Goal: Check status

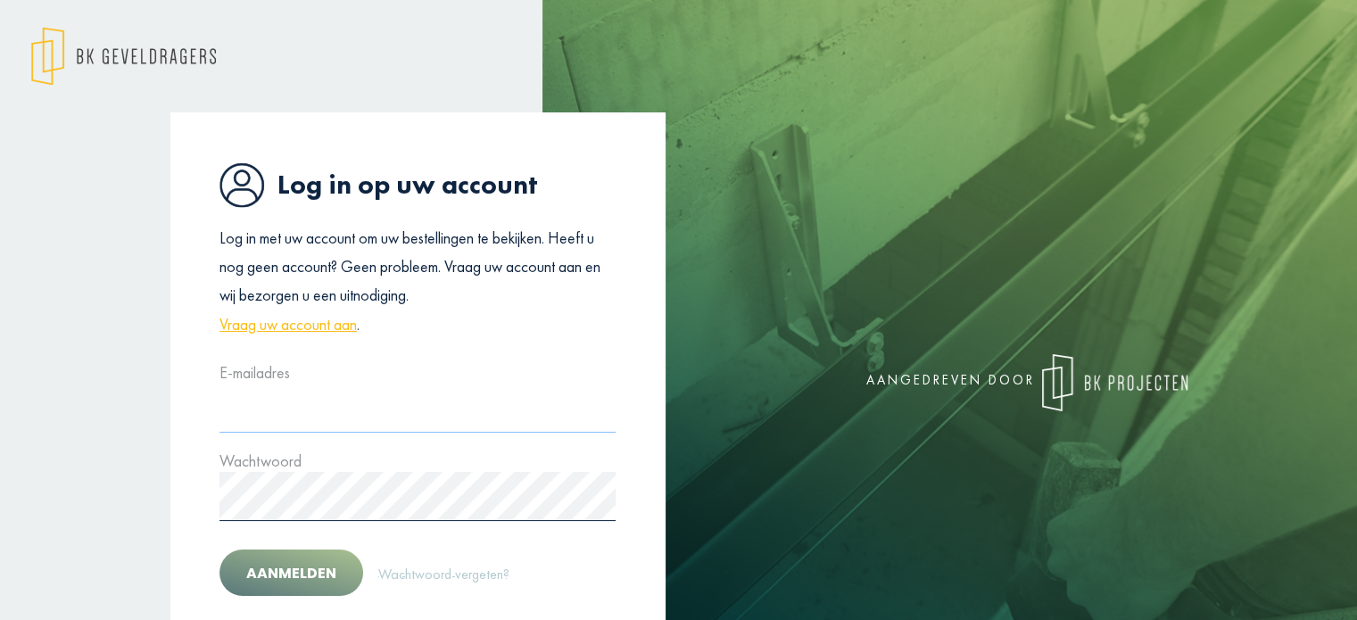
click at [363, 414] on input "text" at bounding box center [417, 408] width 396 height 49
type input "**********"
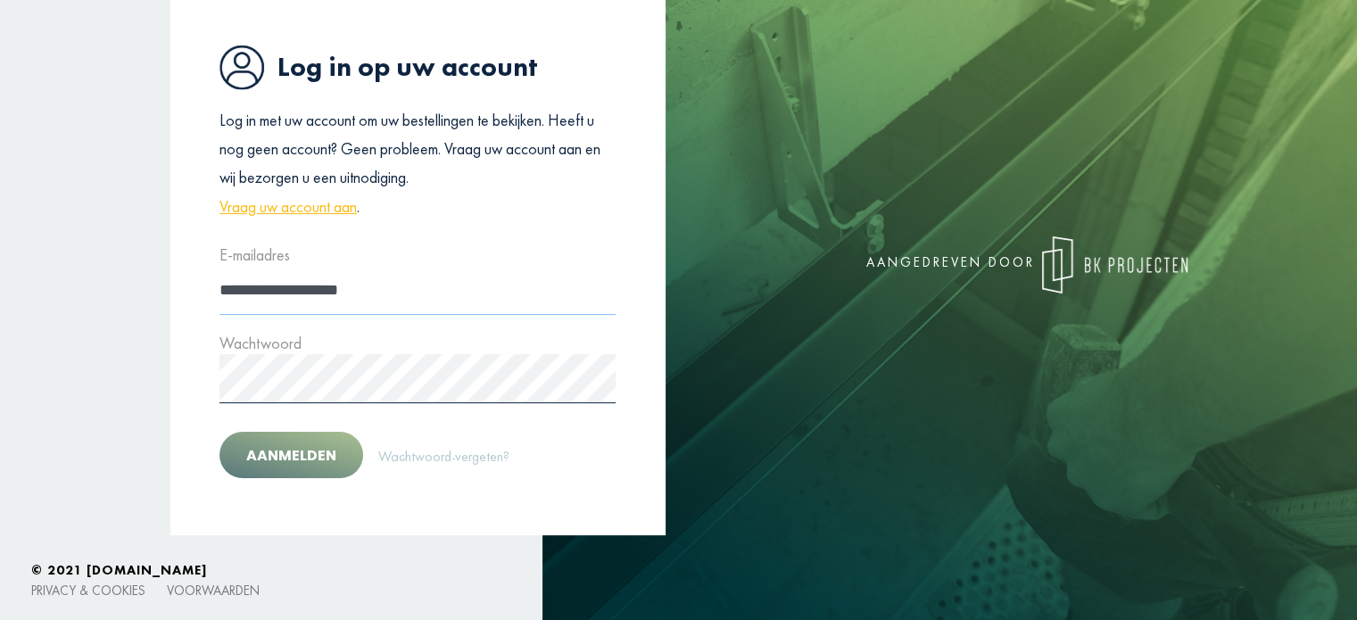
scroll to position [122, 0]
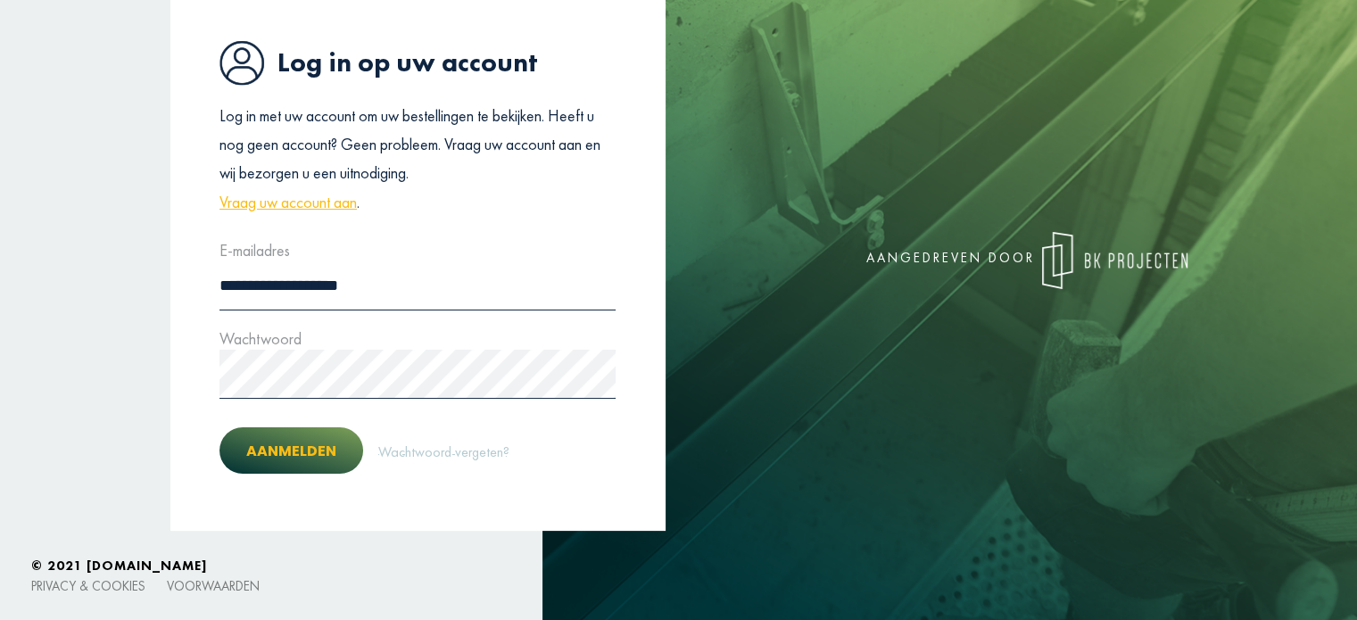
click at [300, 462] on button "Aanmelden" at bounding box center [291, 450] width 144 height 47
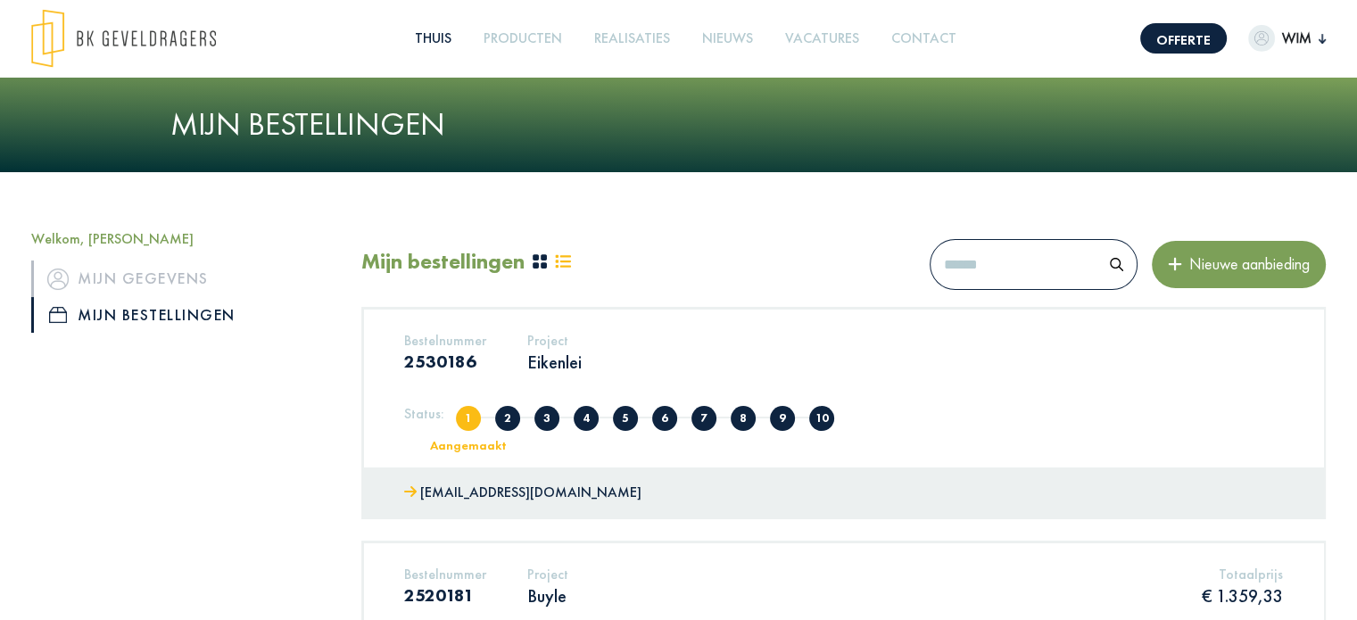
click at [440, 38] on font "Thuis" at bounding box center [433, 38] width 37 height 19
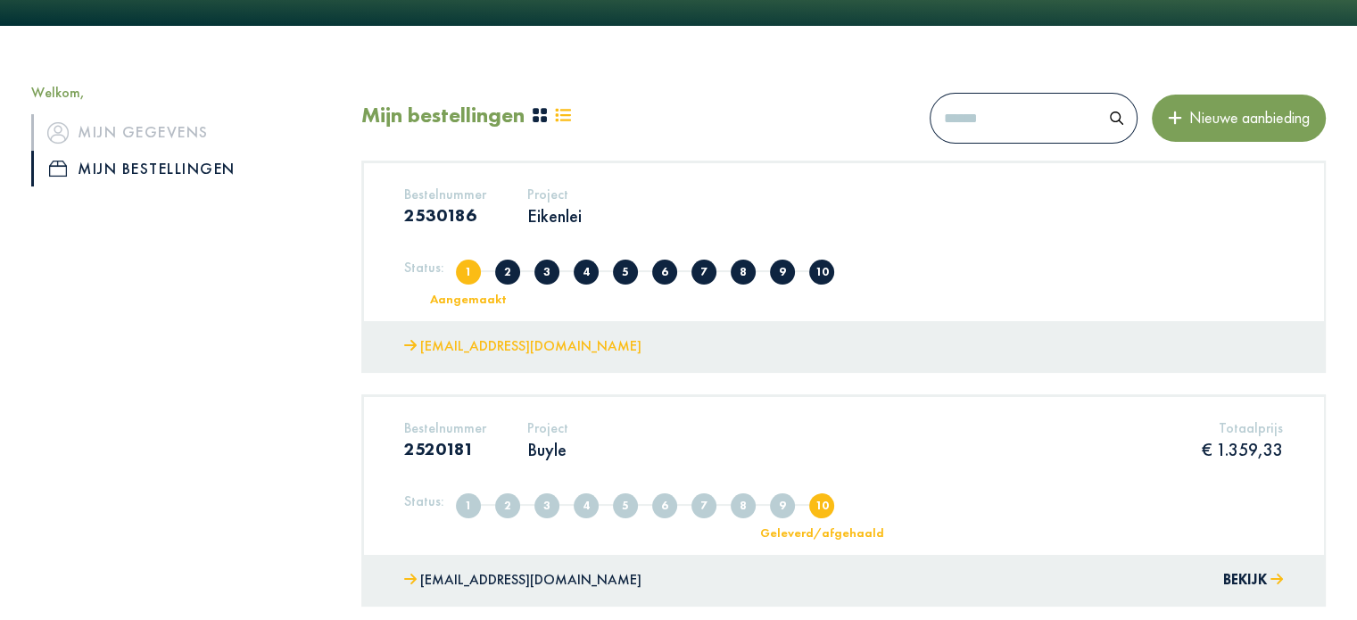
scroll to position [178, 0]
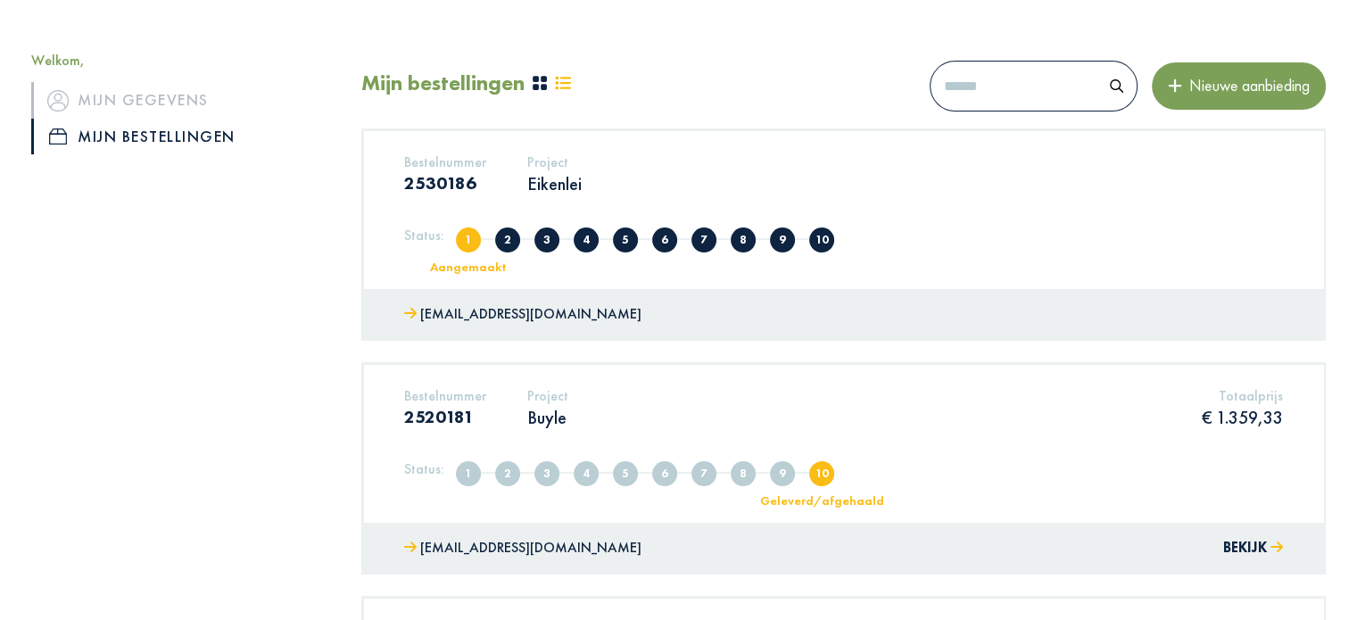
click at [995, 206] on div "Bestelnummer 2530186 Project Eikenlei" at bounding box center [843, 180] width 905 height 54
